Goal: Obtain resource: Download file/media

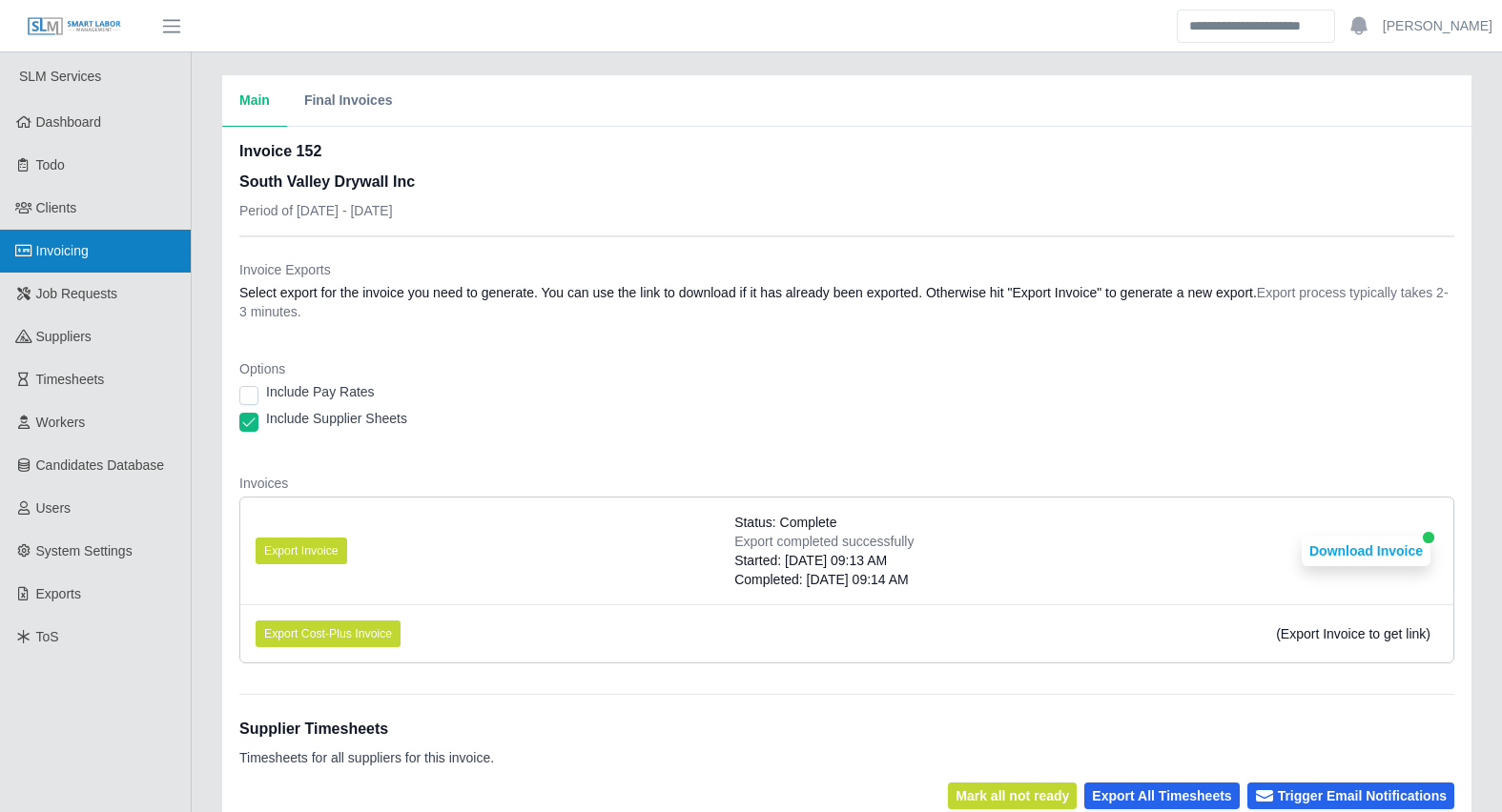
click at [103, 250] on link "Invoicing" at bounding box center [95, 251] width 191 height 43
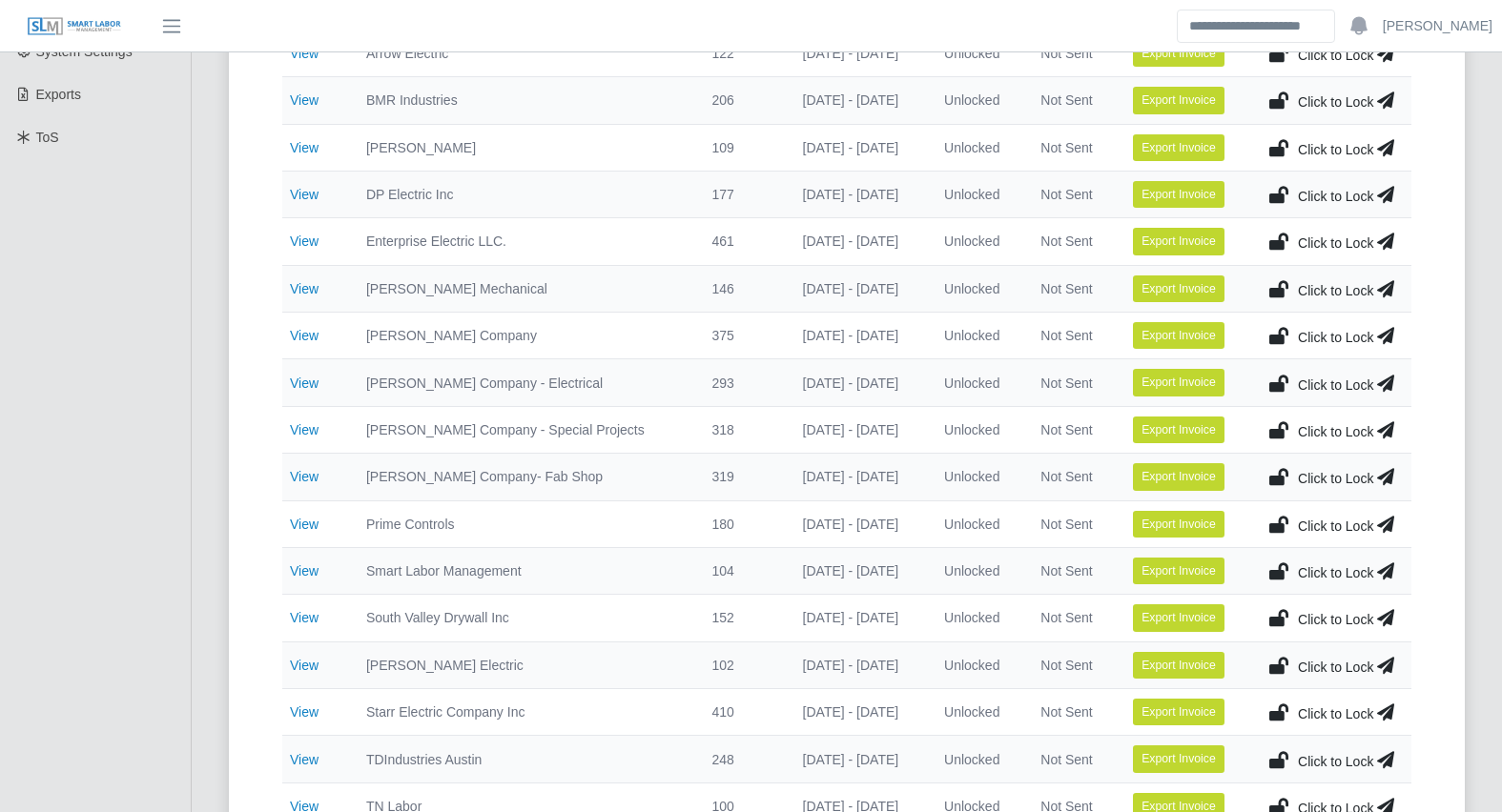
scroll to position [500, 0]
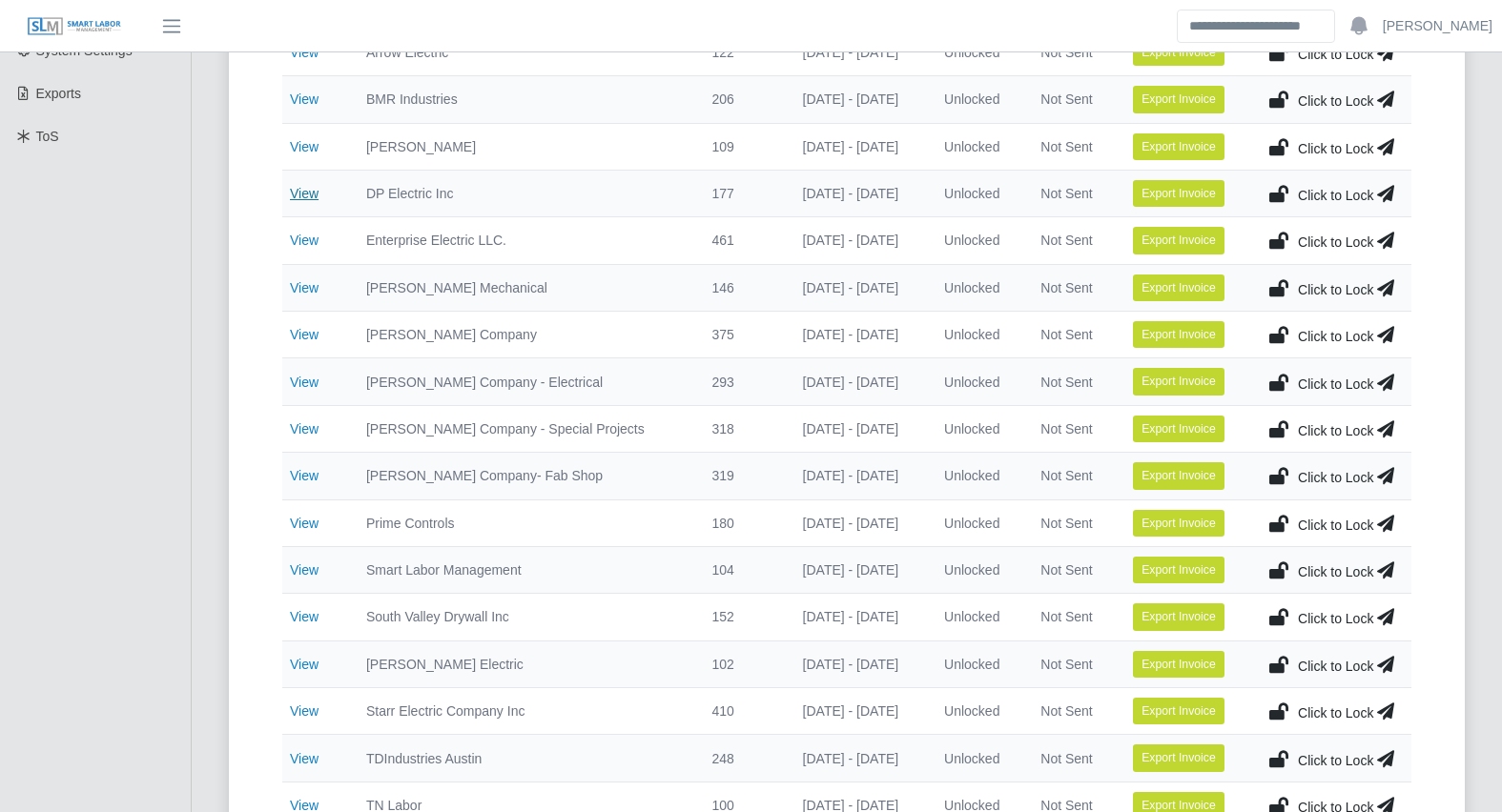
click at [302, 190] on link "View" at bounding box center [304, 193] width 29 height 15
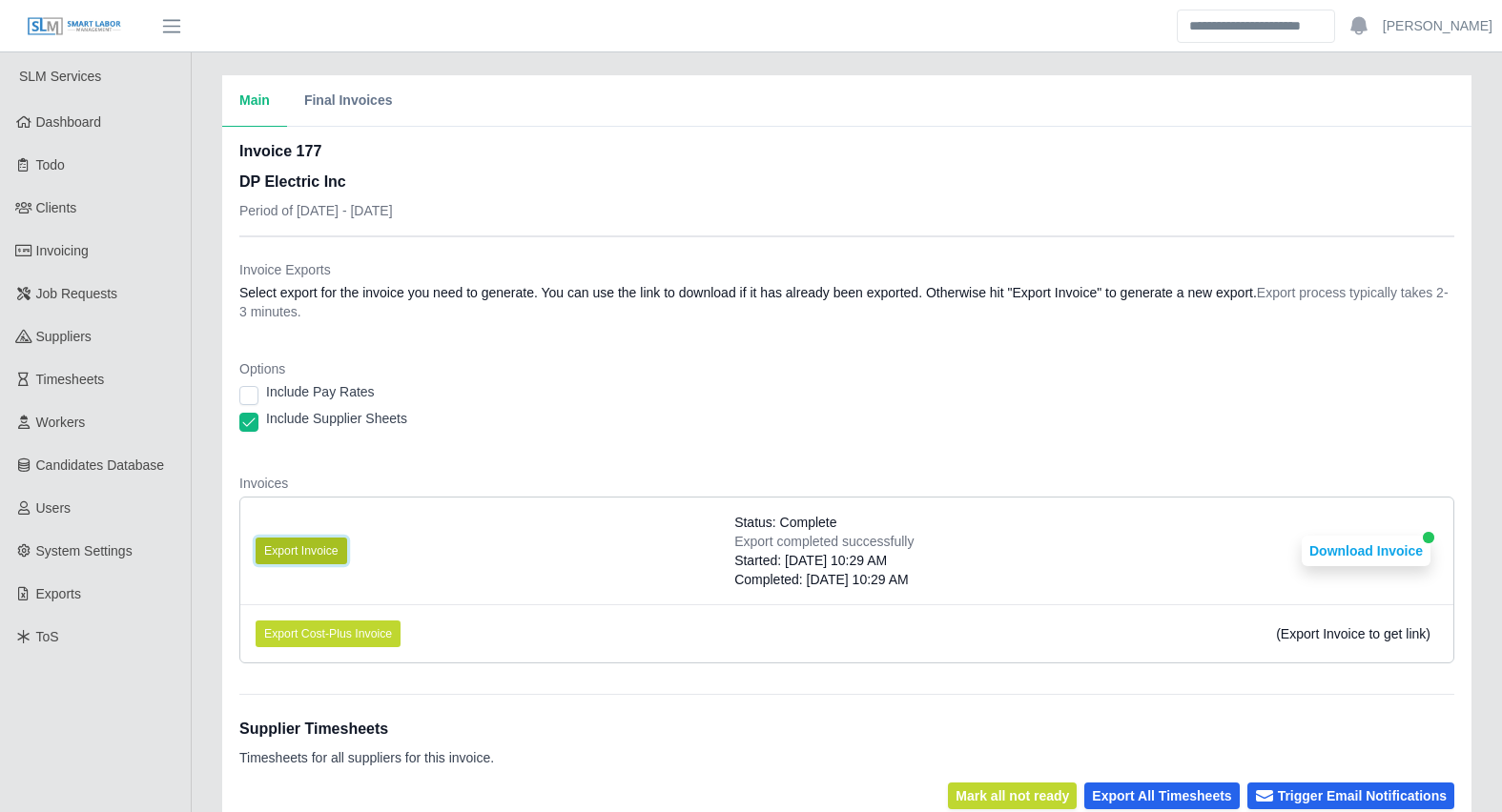
click at [304, 543] on button "Export Invoice" at bounding box center [301, 551] width 91 height 27
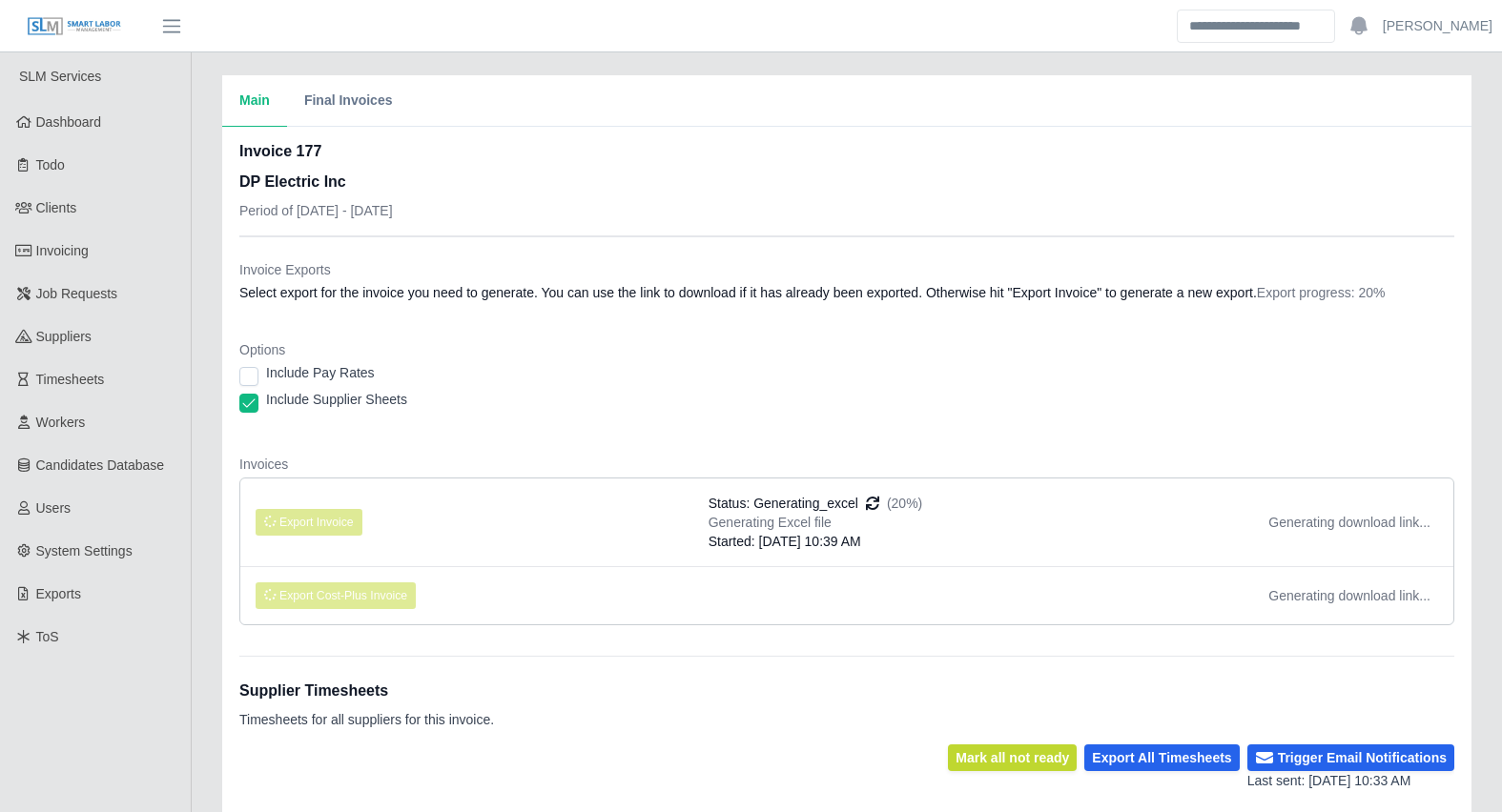
click at [450, 62] on main "Main Final Invoices Invoice 177 DP Electric Inc Period of 09/29/2025 - 10/05/20…" at bounding box center [846, 692] width 1310 height 1281
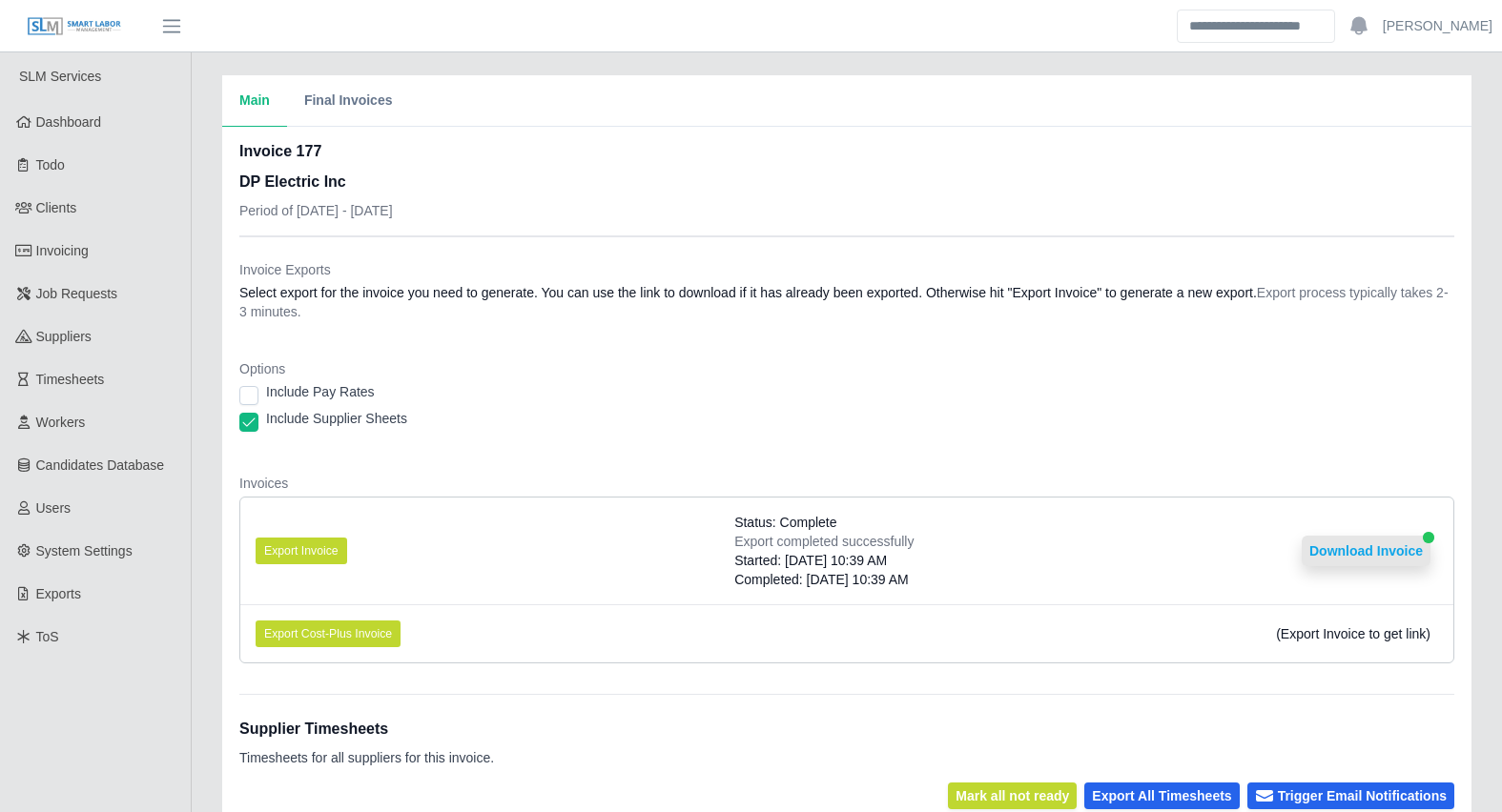
click at [1380, 550] on button "Download Invoice" at bounding box center [1366, 551] width 129 height 31
